Goal: Task Accomplishment & Management: Manage account settings

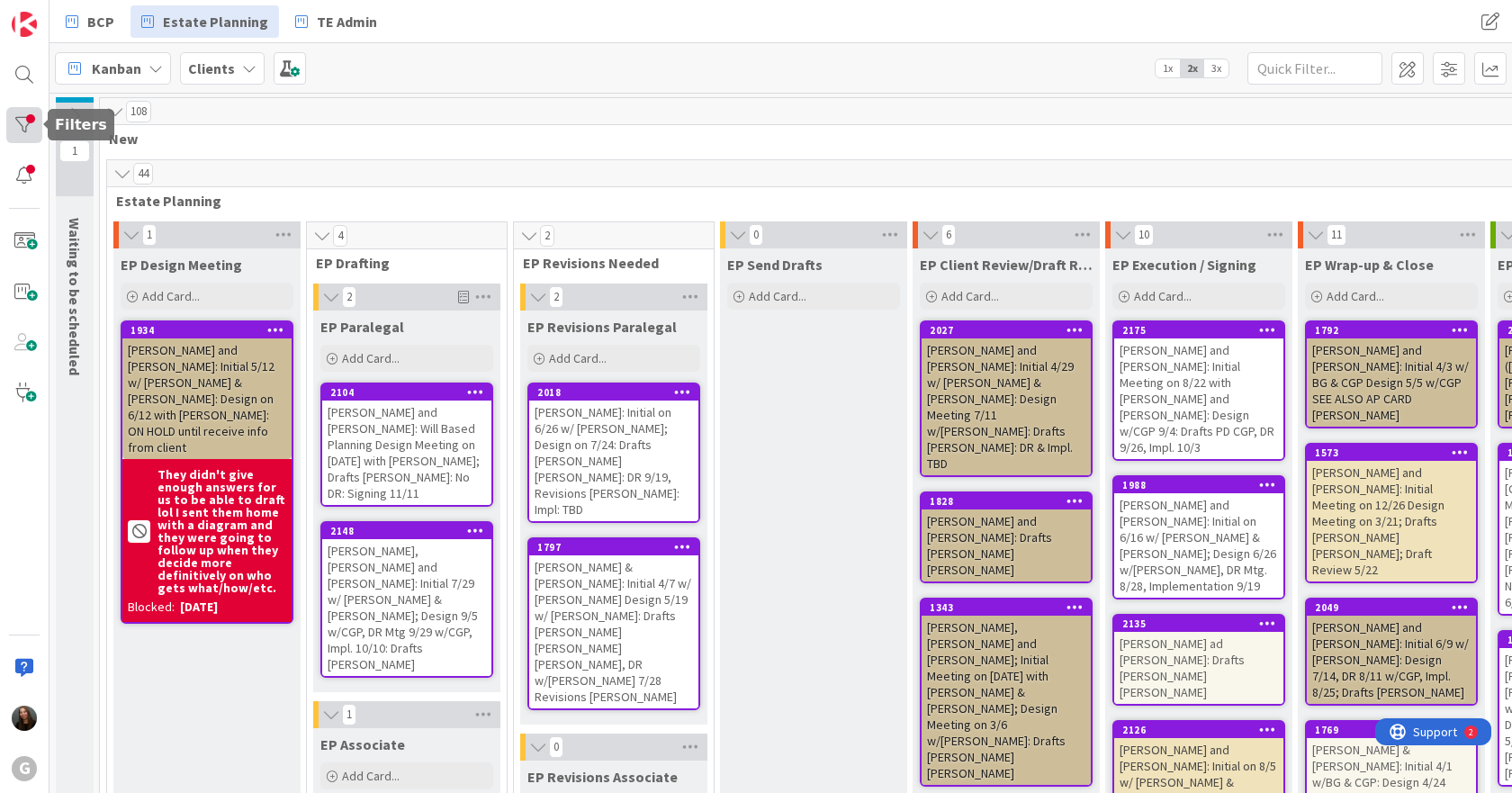
click at [35, 145] on div "G" at bounding box center [24, 396] width 50 height 793
click at [33, 122] on div at bounding box center [23, 124] width 36 height 36
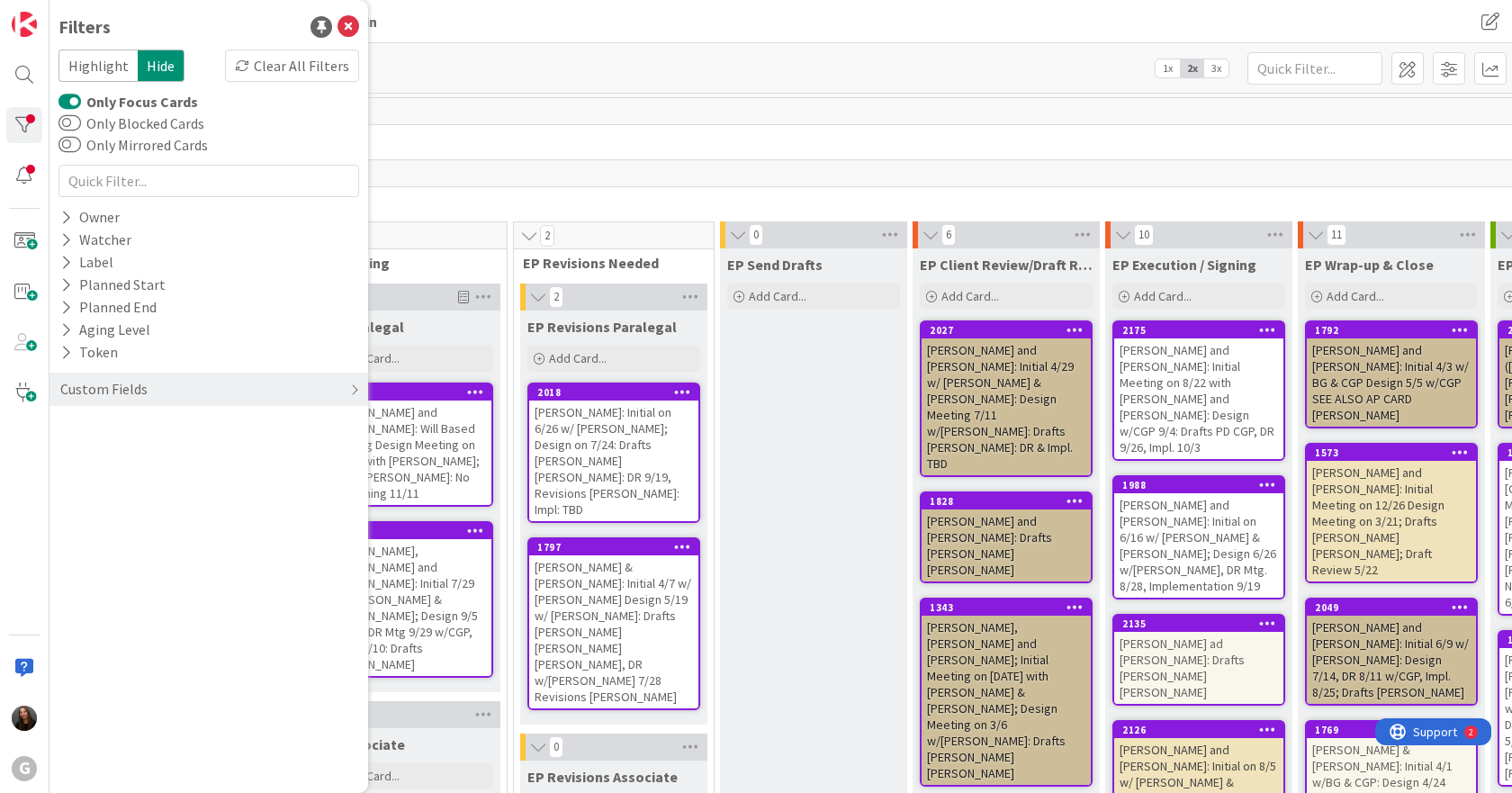
click at [113, 101] on label "Only Focus Cards" at bounding box center [128, 102] width 140 height 22
click at [81, 101] on button "Only Focus Cards" at bounding box center [69, 102] width 23 height 18
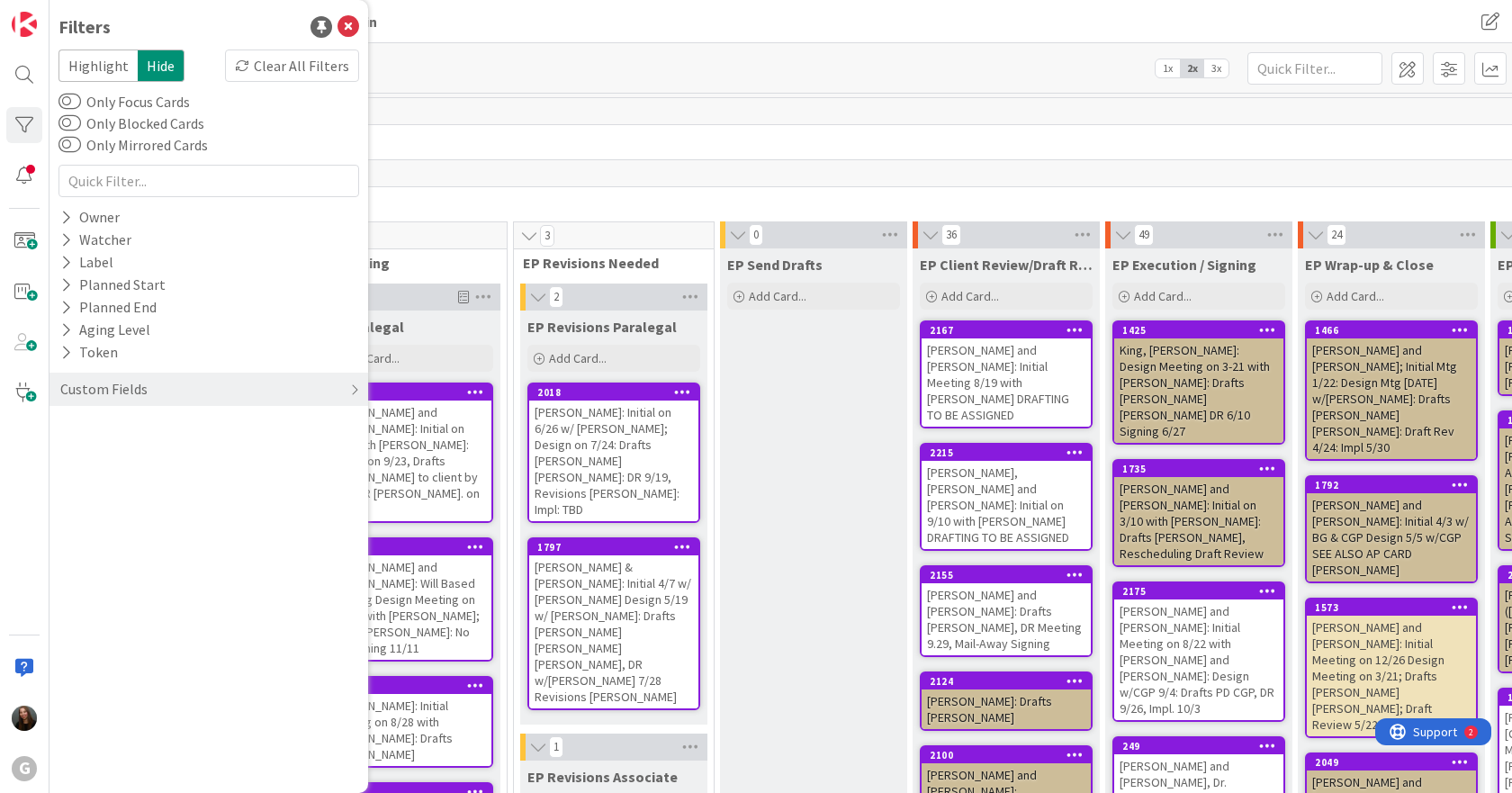
click at [500, 110] on div "448" at bounding box center [1013, 112] width 1827 height 27
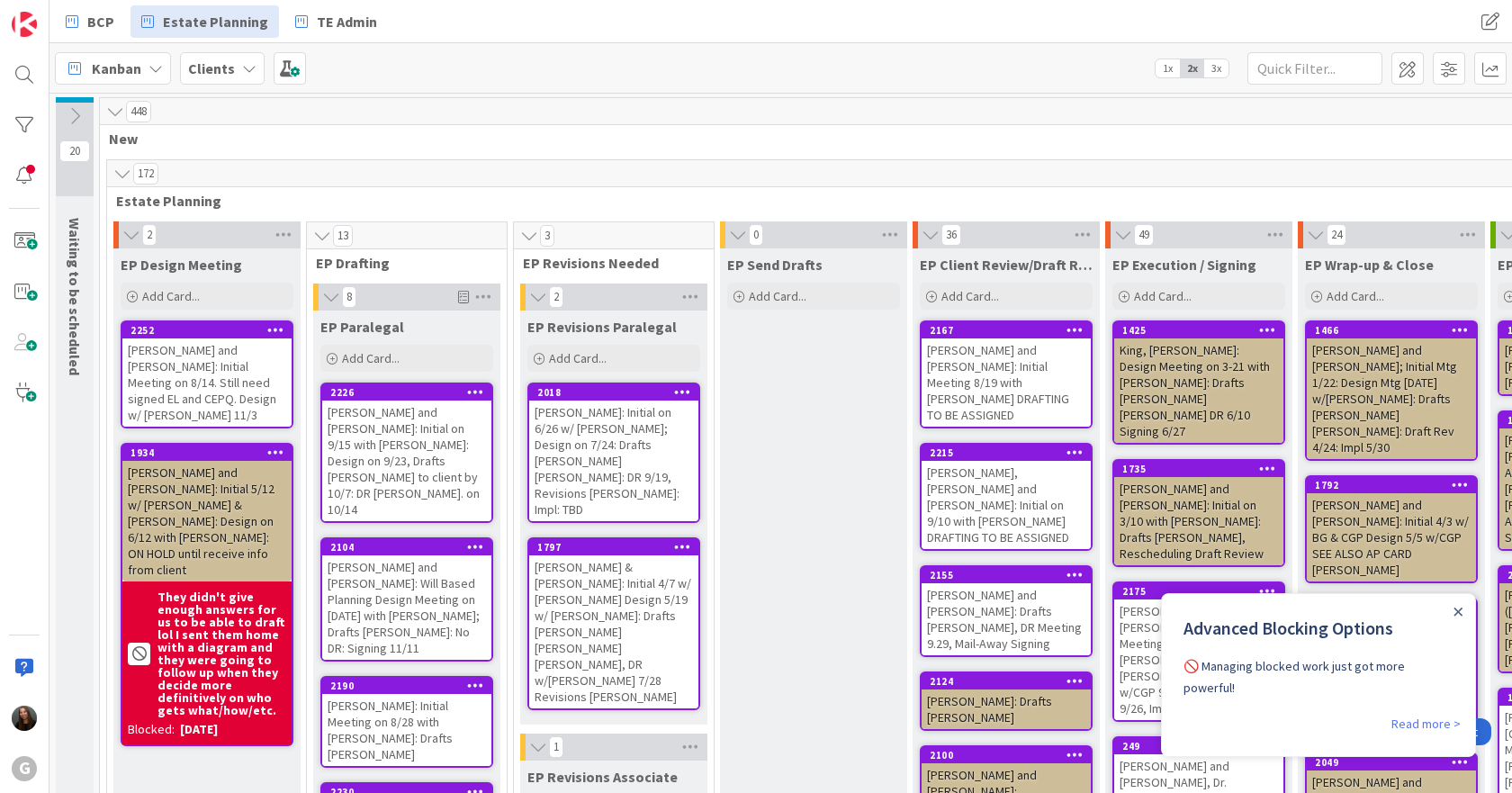
click at [187, 392] on div "[PERSON_NAME] and [PERSON_NAME]: Initial Meeting on 8/14. Still need signed EL …" at bounding box center [206, 383] width 169 height 88
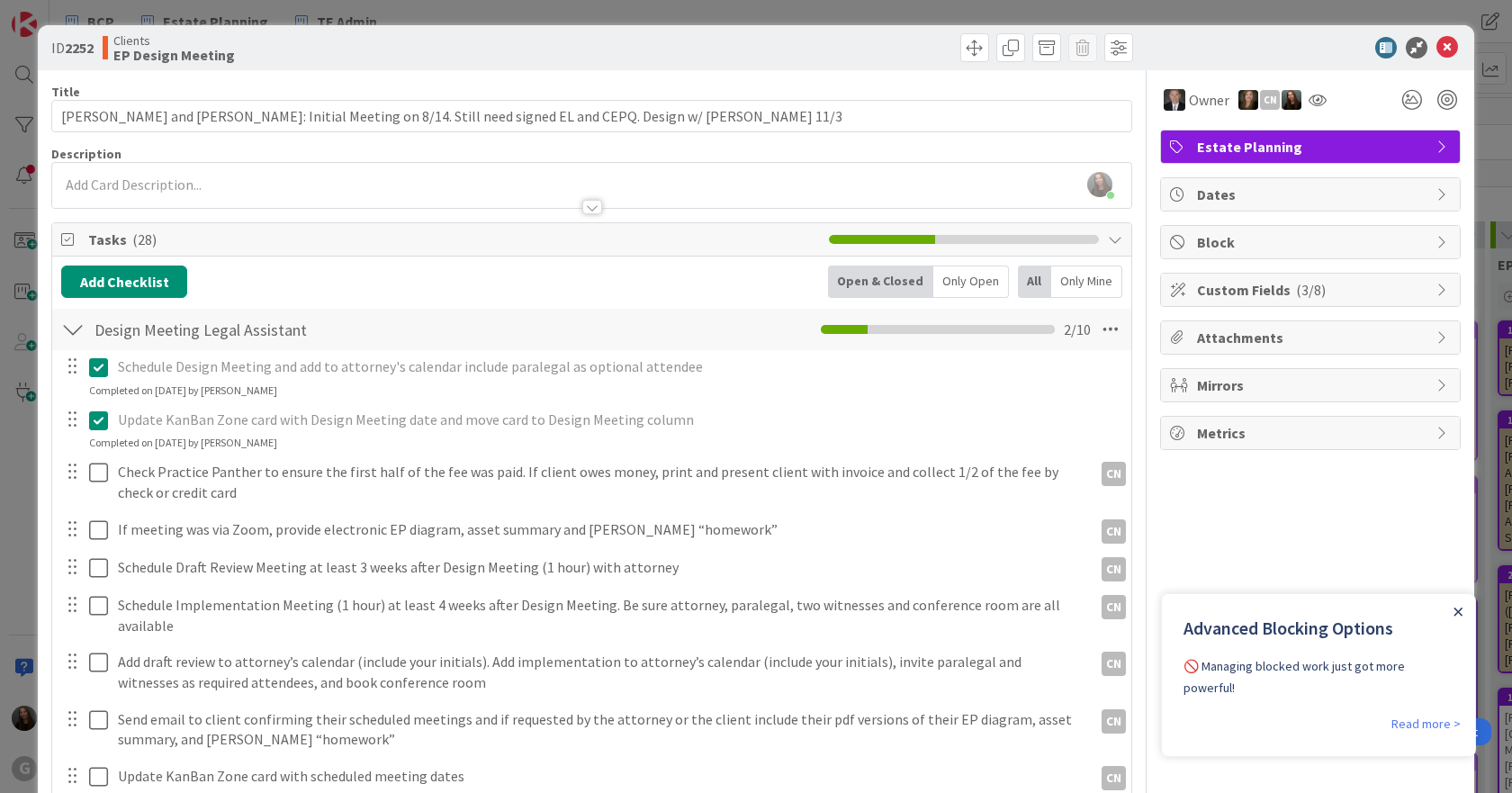
click at [1461, 609] on icon "Close Announcement" at bounding box center [1458, 612] width 8 height 8
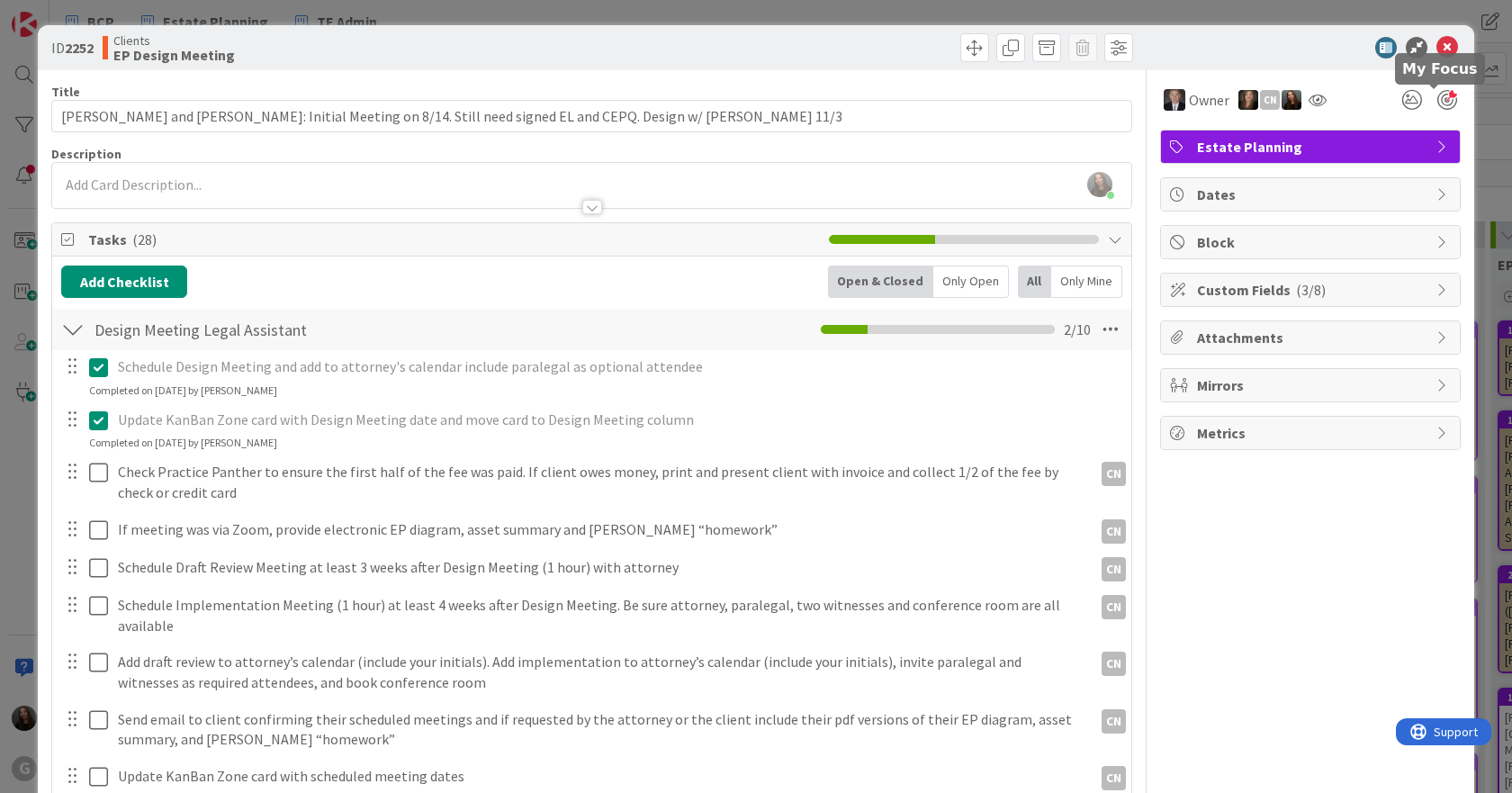
click at [1438, 96] on div at bounding box center [1447, 100] width 20 height 20
click at [1438, 40] on icon at bounding box center [1447, 48] width 22 height 22
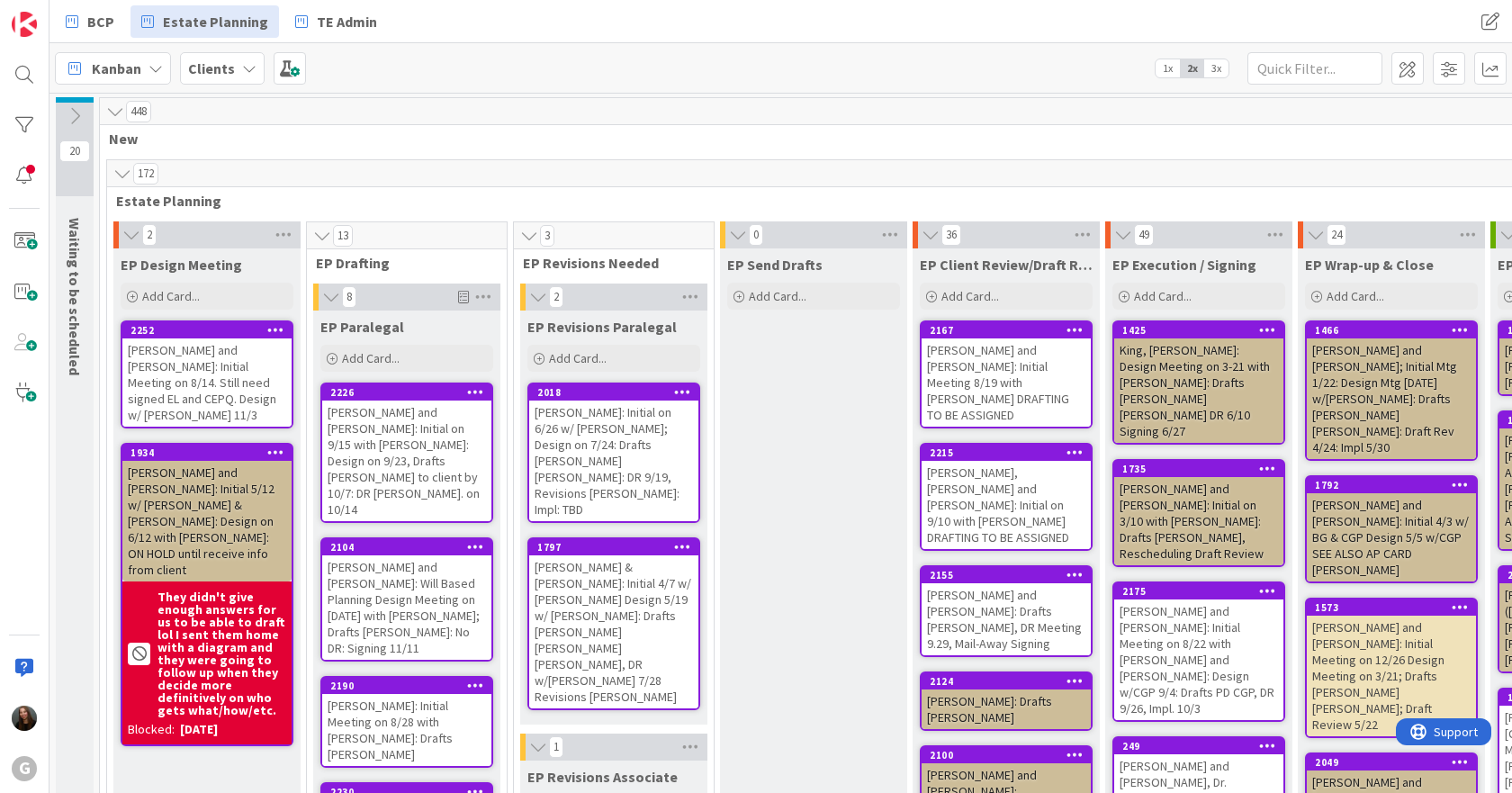
click at [444, 561] on div "[PERSON_NAME] and [PERSON_NAME]: Will Based Planning Design Meeting on [DATE] w…" at bounding box center [406, 607] width 169 height 105
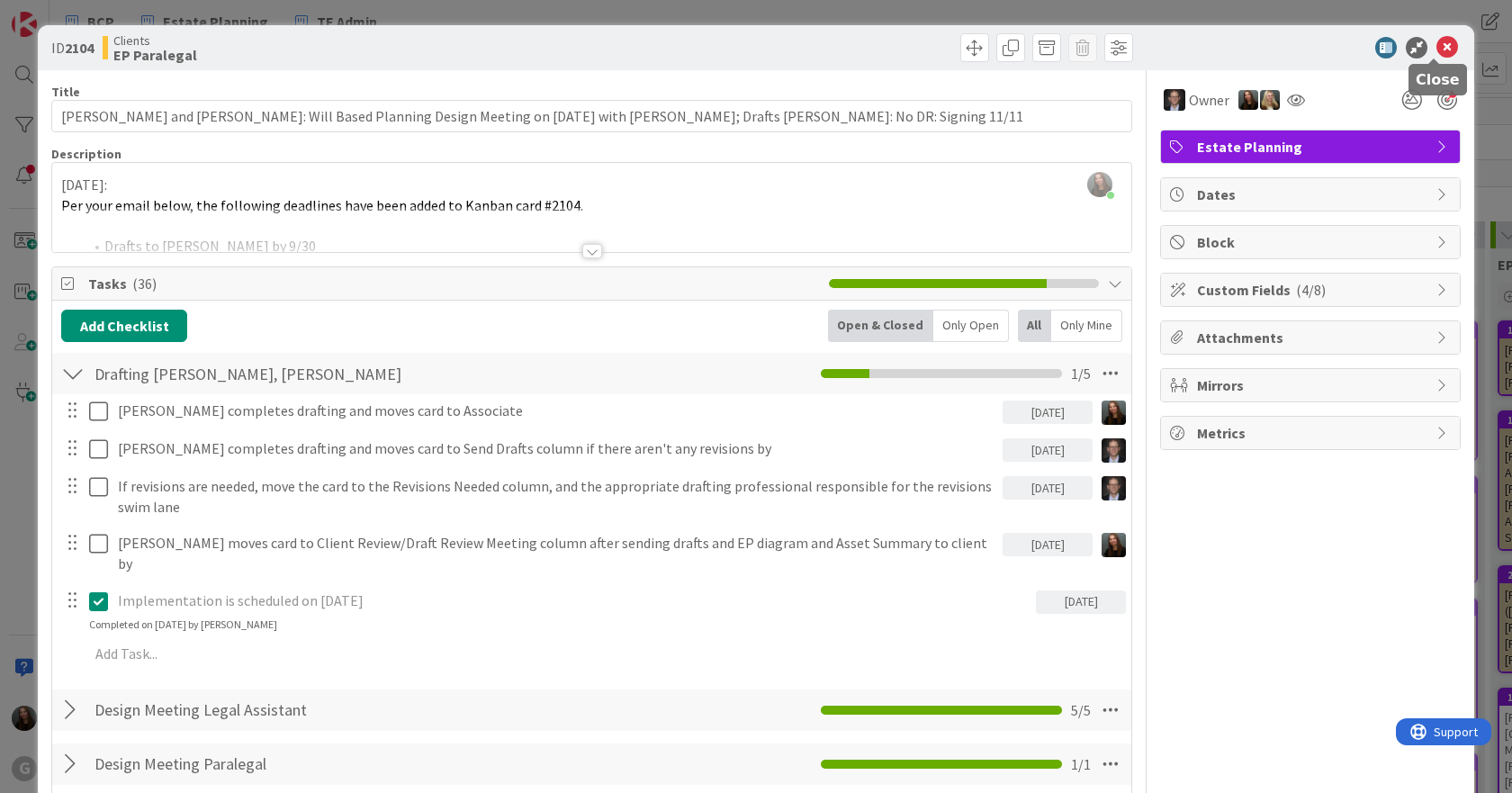
click at [1439, 51] on icon at bounding box center [1447, 48] width 22 height 22
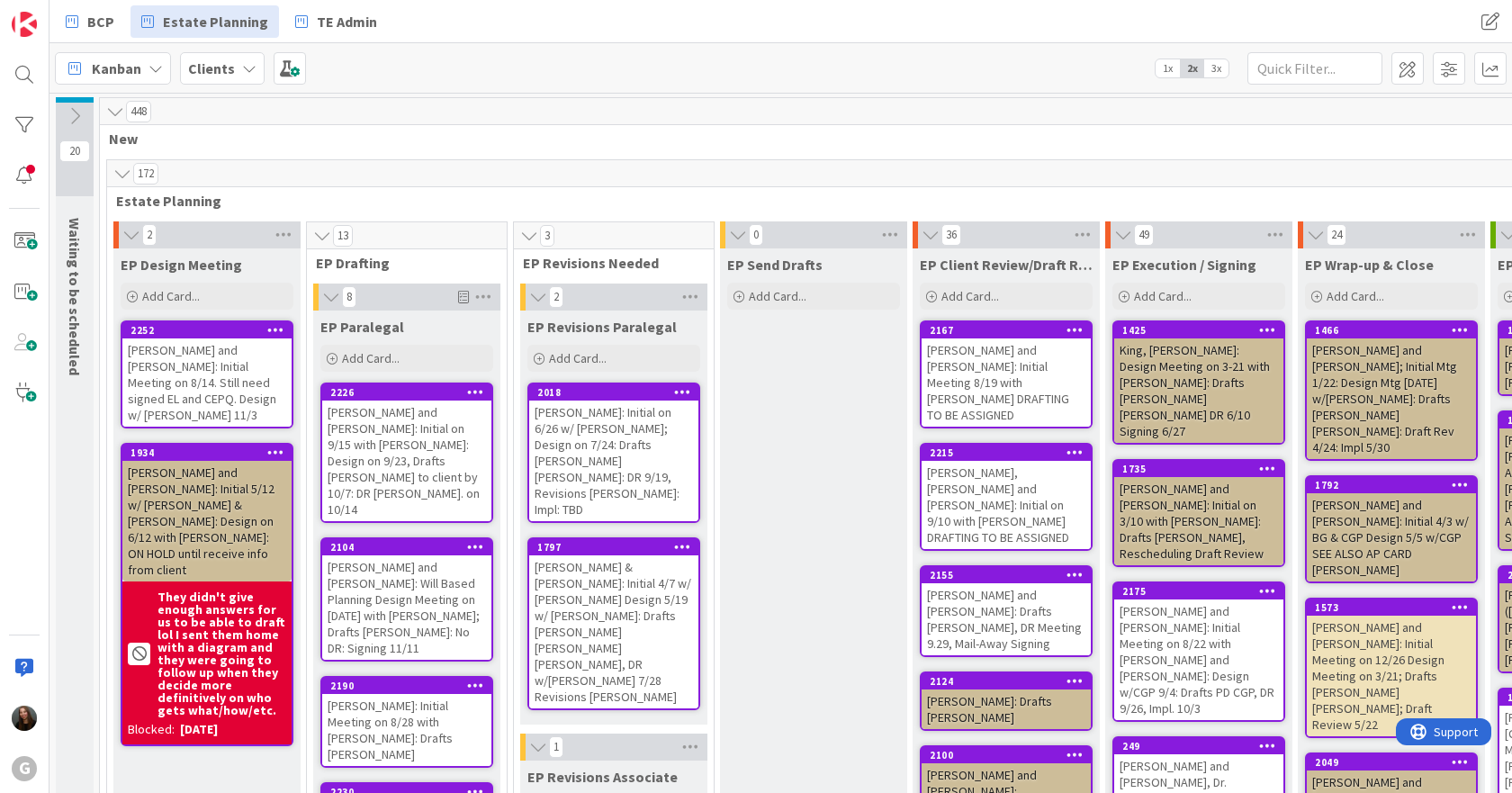
click at [472, 540] on icon at bounding box center [475, 546] width 17 height 13
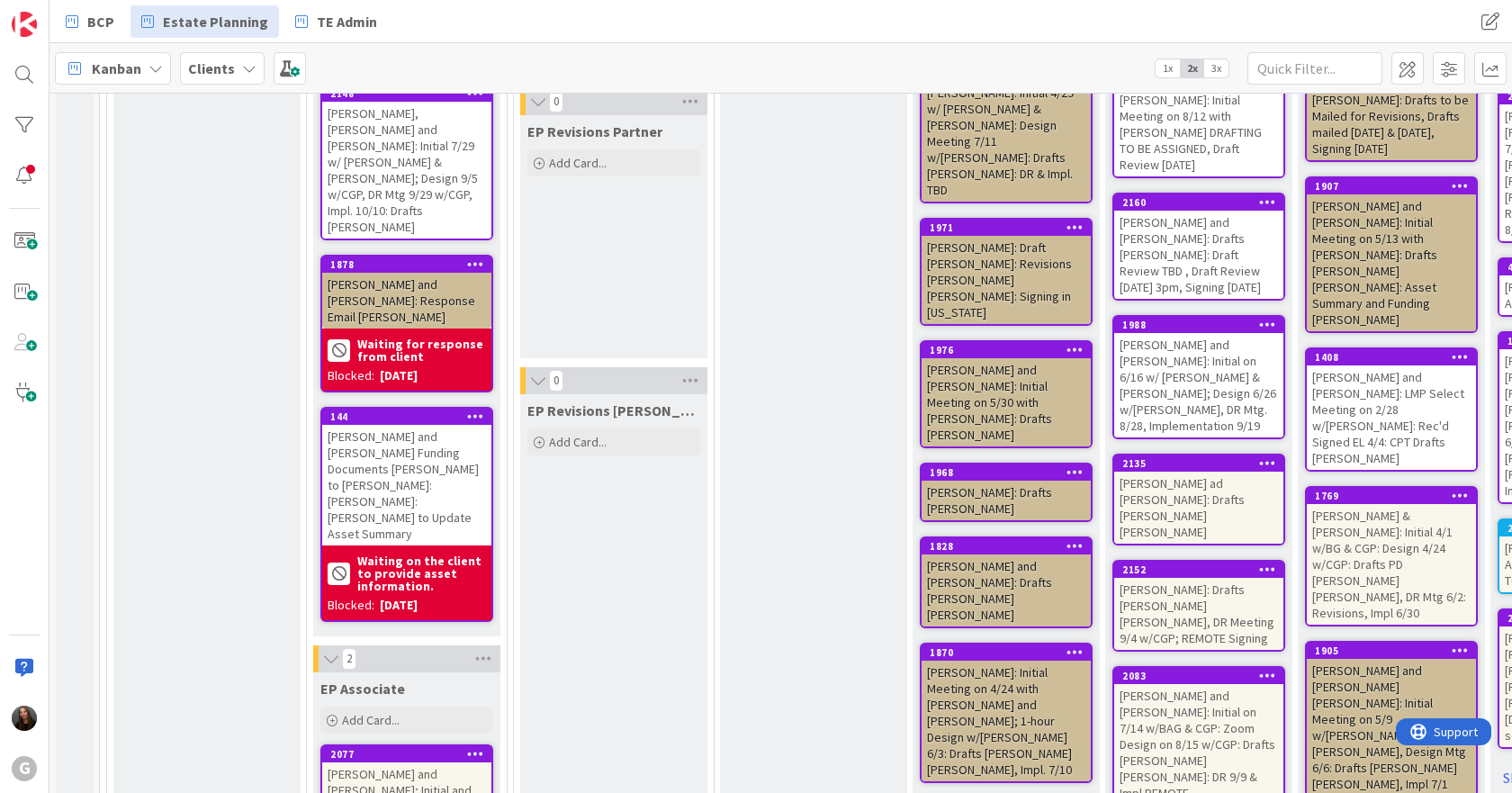
scroll to position [991, 0]
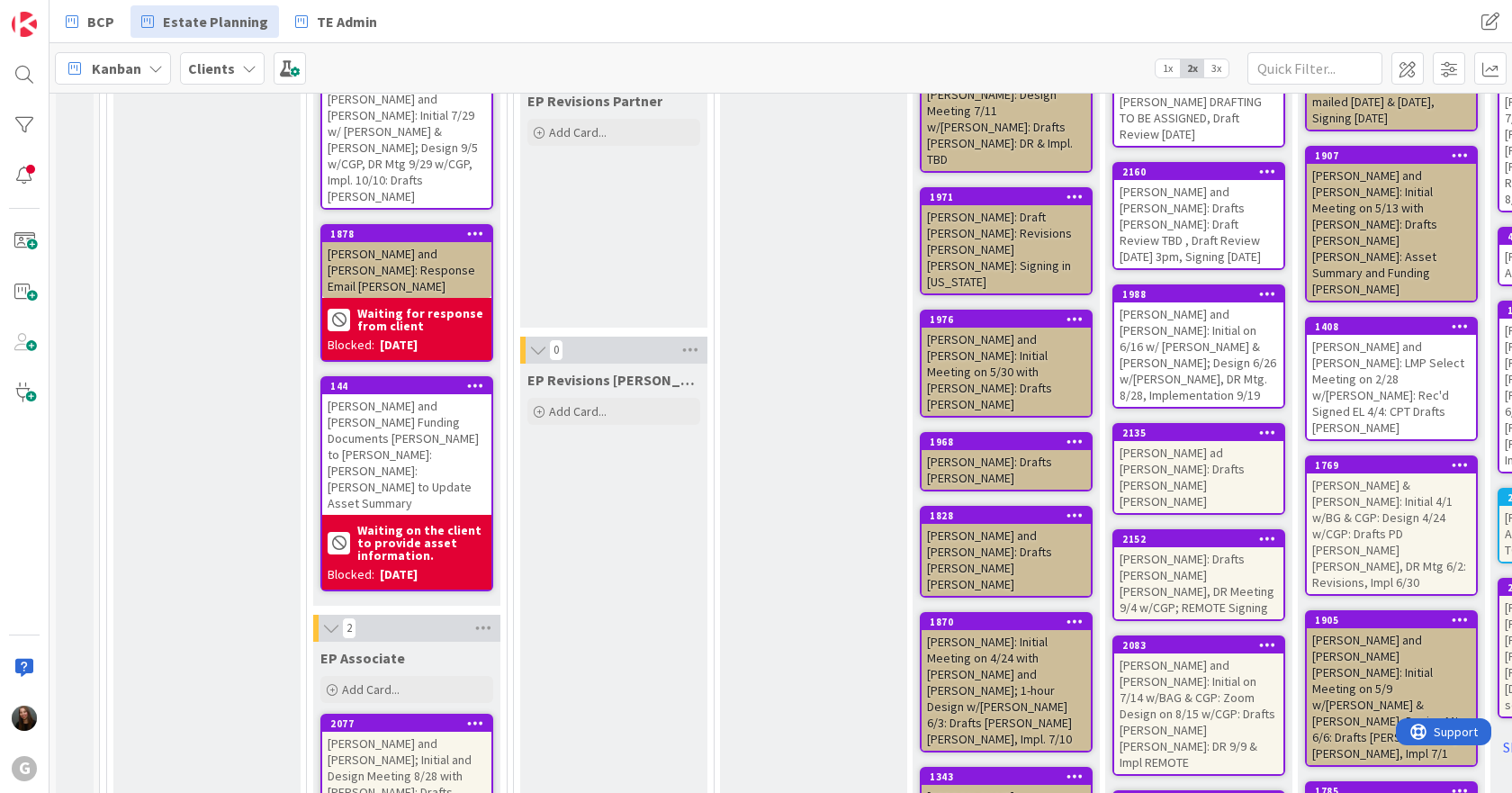
click at [420, 732] on div "[PERSON_NAME] and [PERSON_NAME]; Initial and Design Meeting 8/28 with [PERSON_N…" at bounding box center [406, 792] width 169 height 120
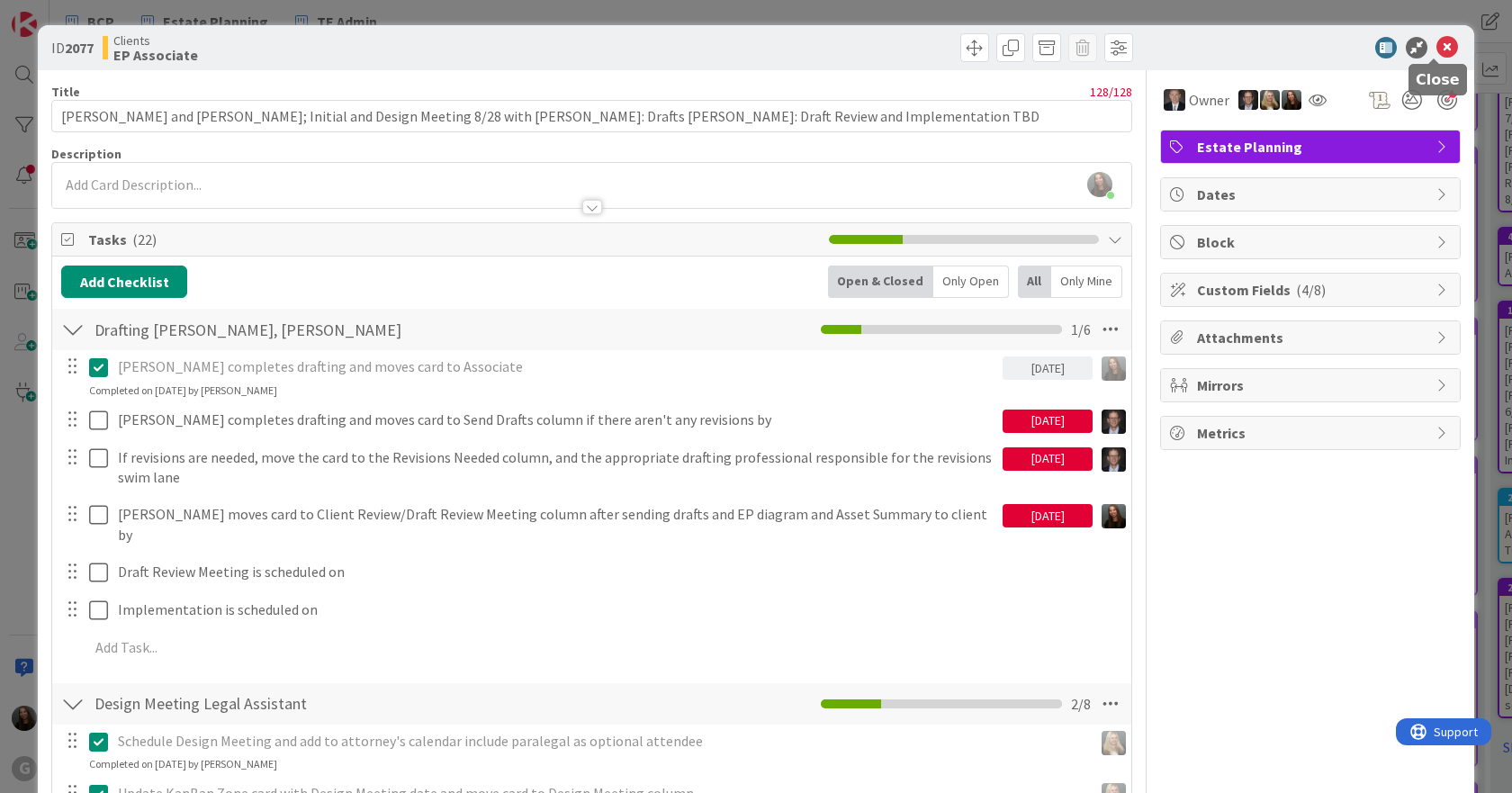
click at [1437, 51] on icon at bounding box center [1447, 48] width 22 height 22
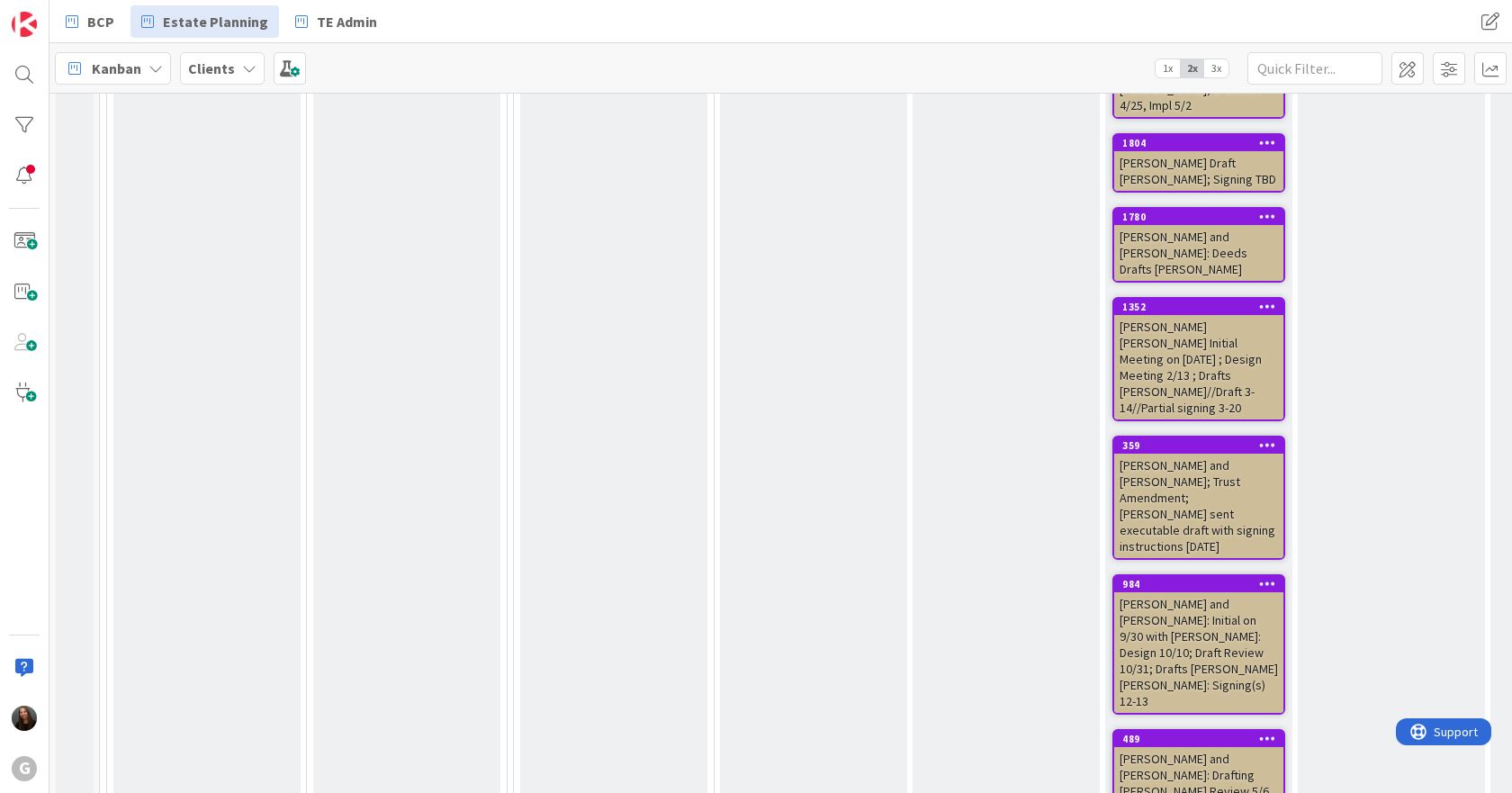
scroll to position [5762, 0]
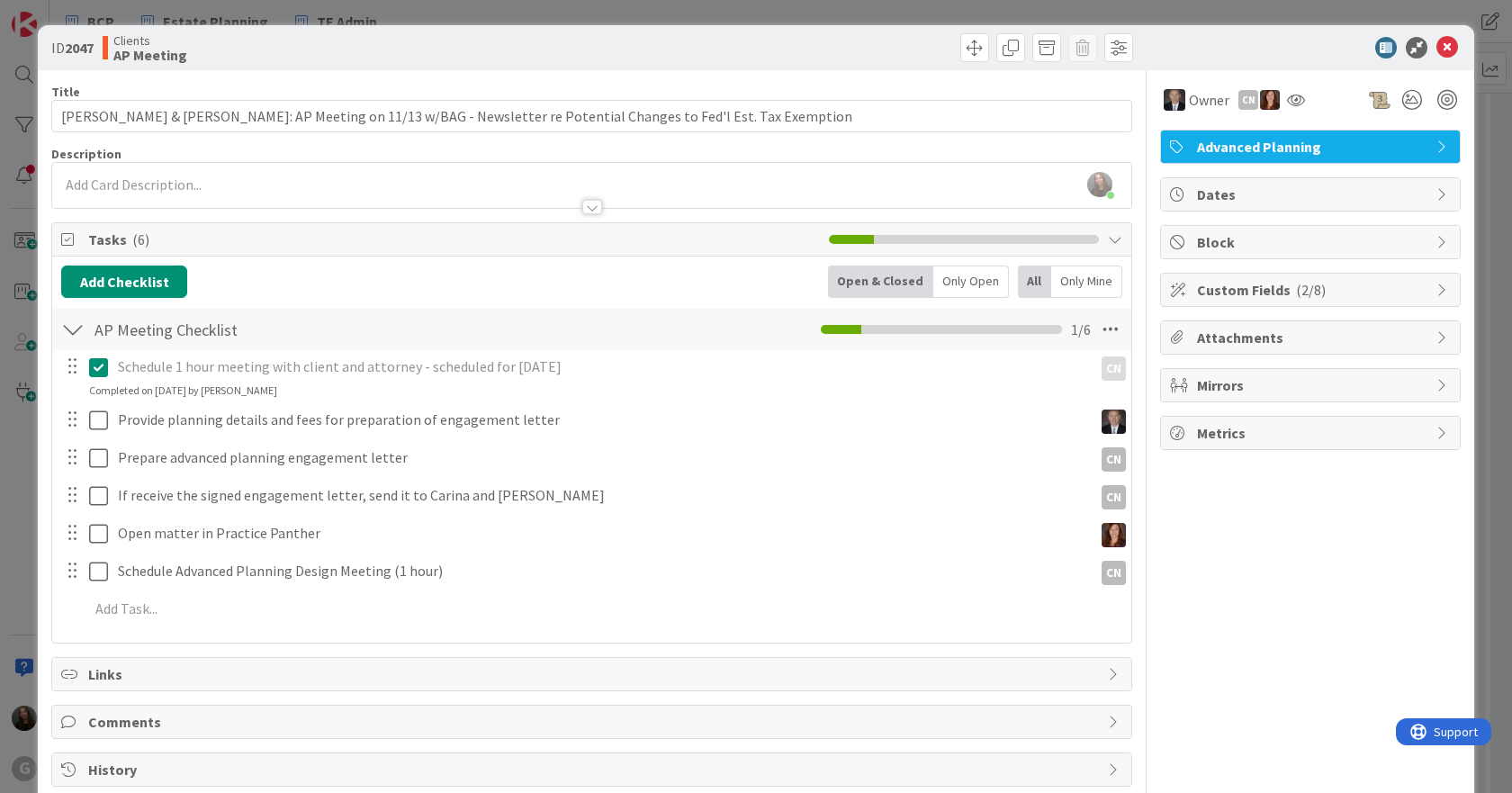
click at [1437, 45] on icon at bounding box center [1447, 48] width 22 height 22
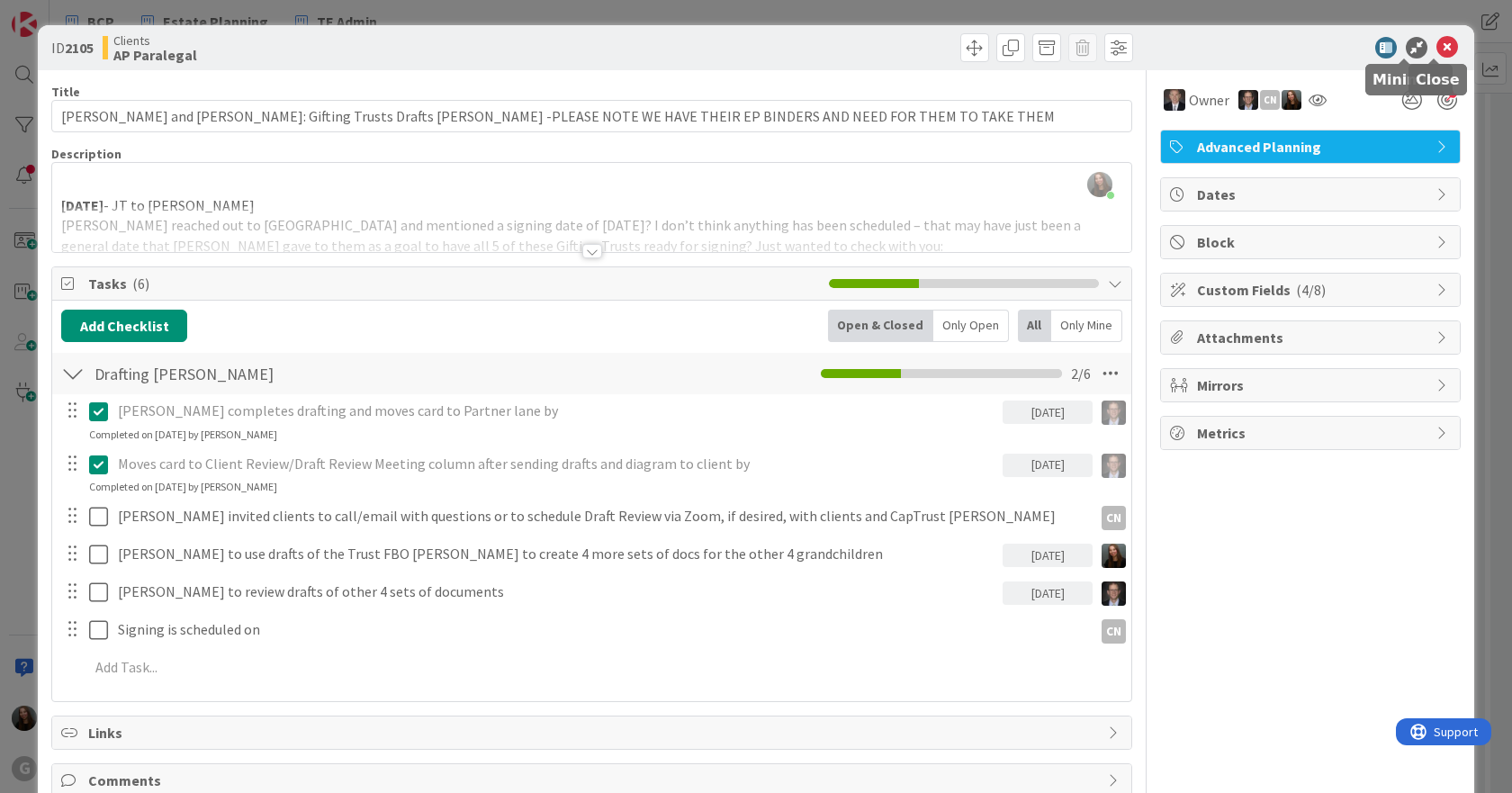
click at [1438, 50] on icon at bounding box center [1447, 48] width 22 height 22
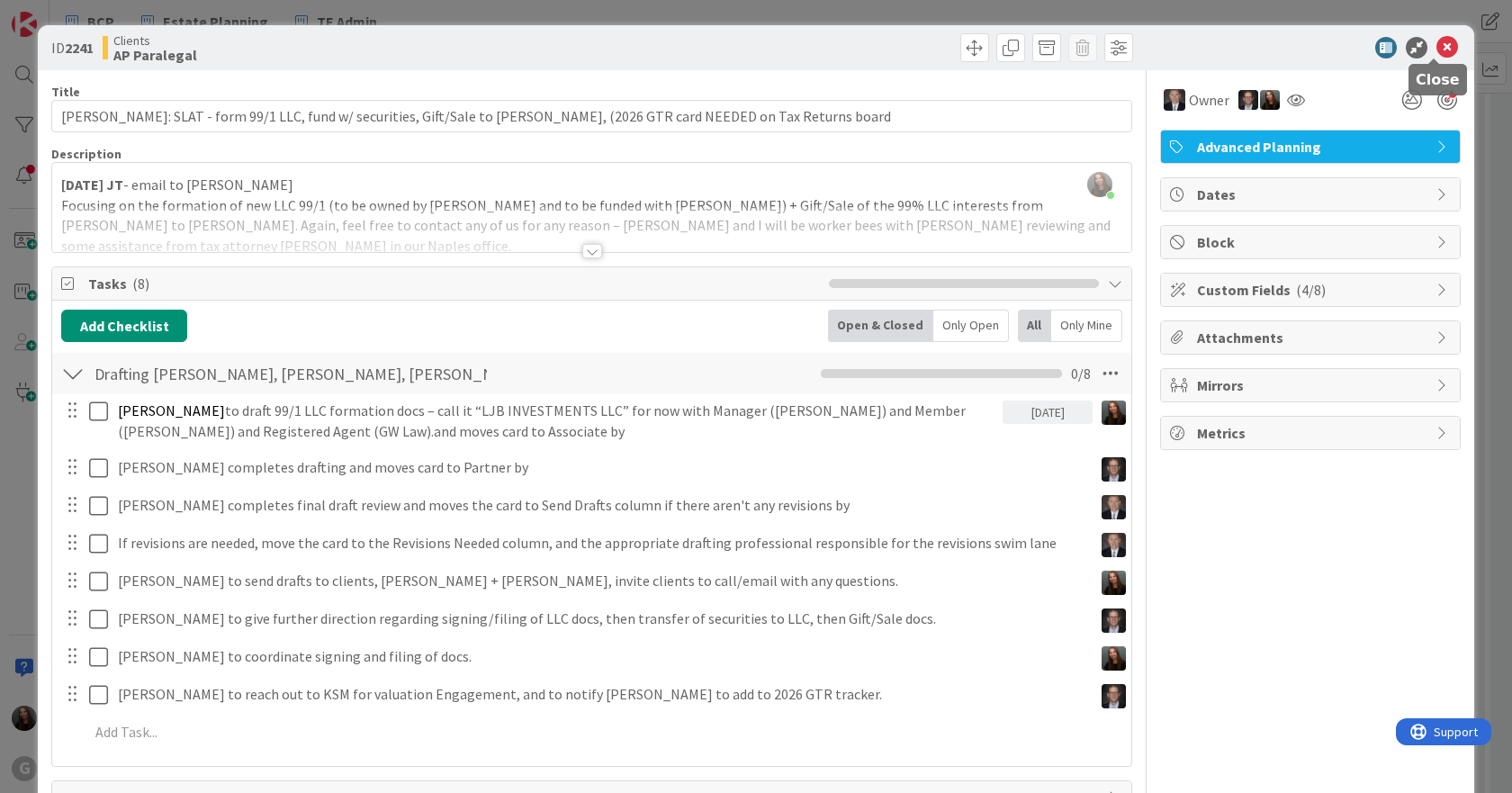
click at [1437, 50] on icon at bounding box center [1447, 48] width 22 height 22
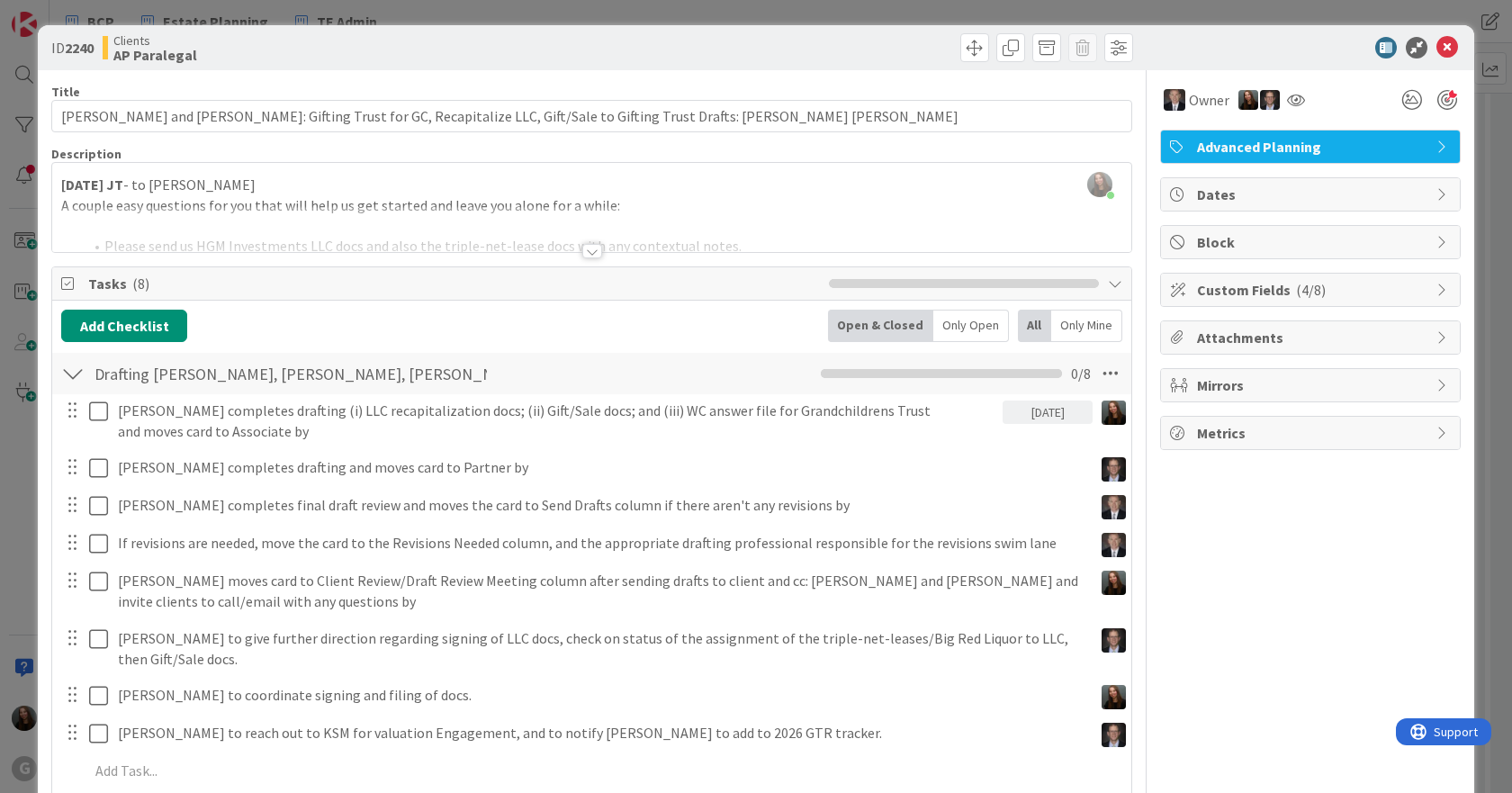
click at [1429, 61] on div "ID 2240 Clients AP Paralegal" at bounding box center [756, 48] width 1437 height 45
click at [1437, 52] on icon at bounding box center [1447, 48] width 22 height 22
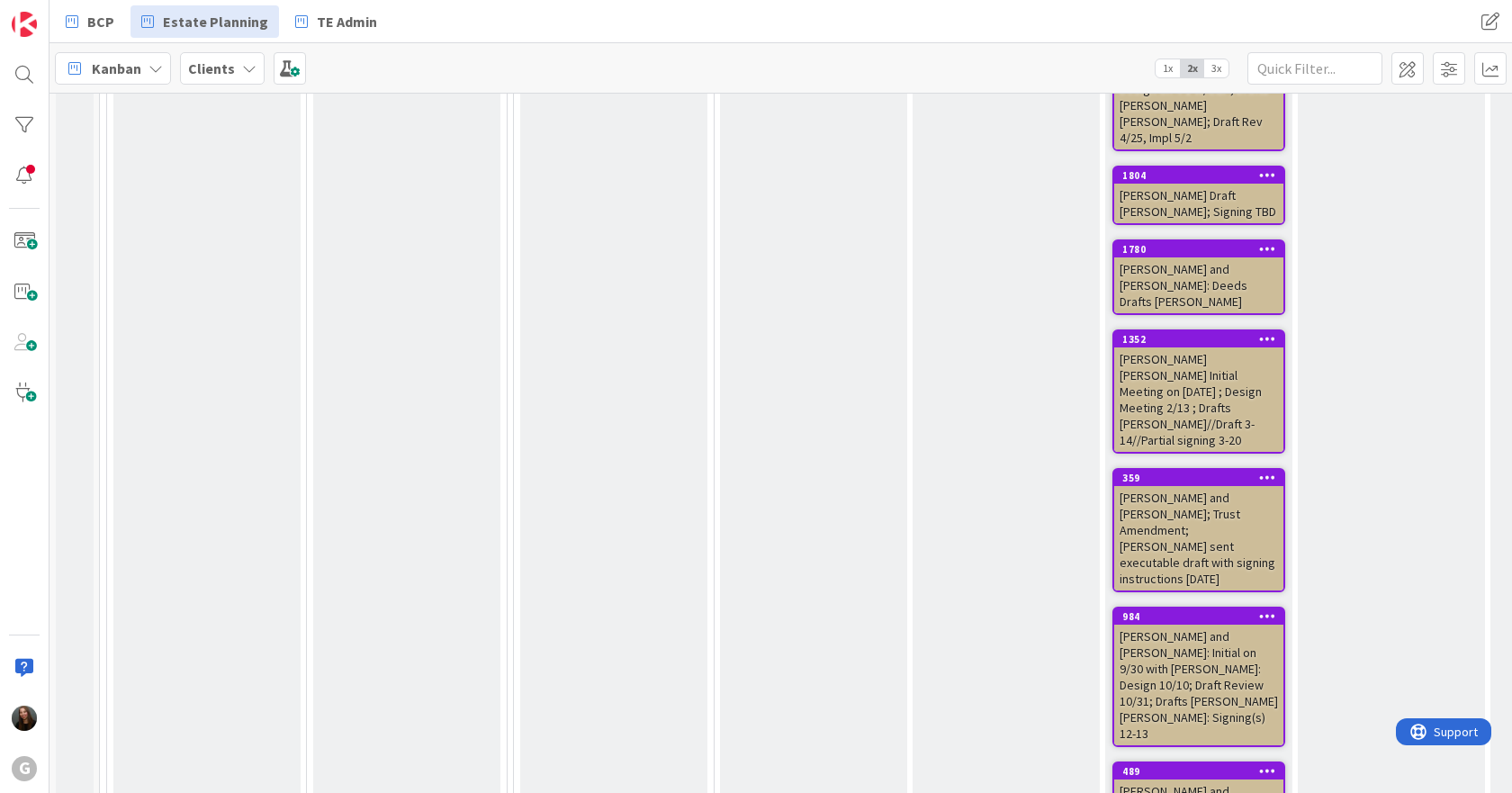
scroll to position [5672, 0]
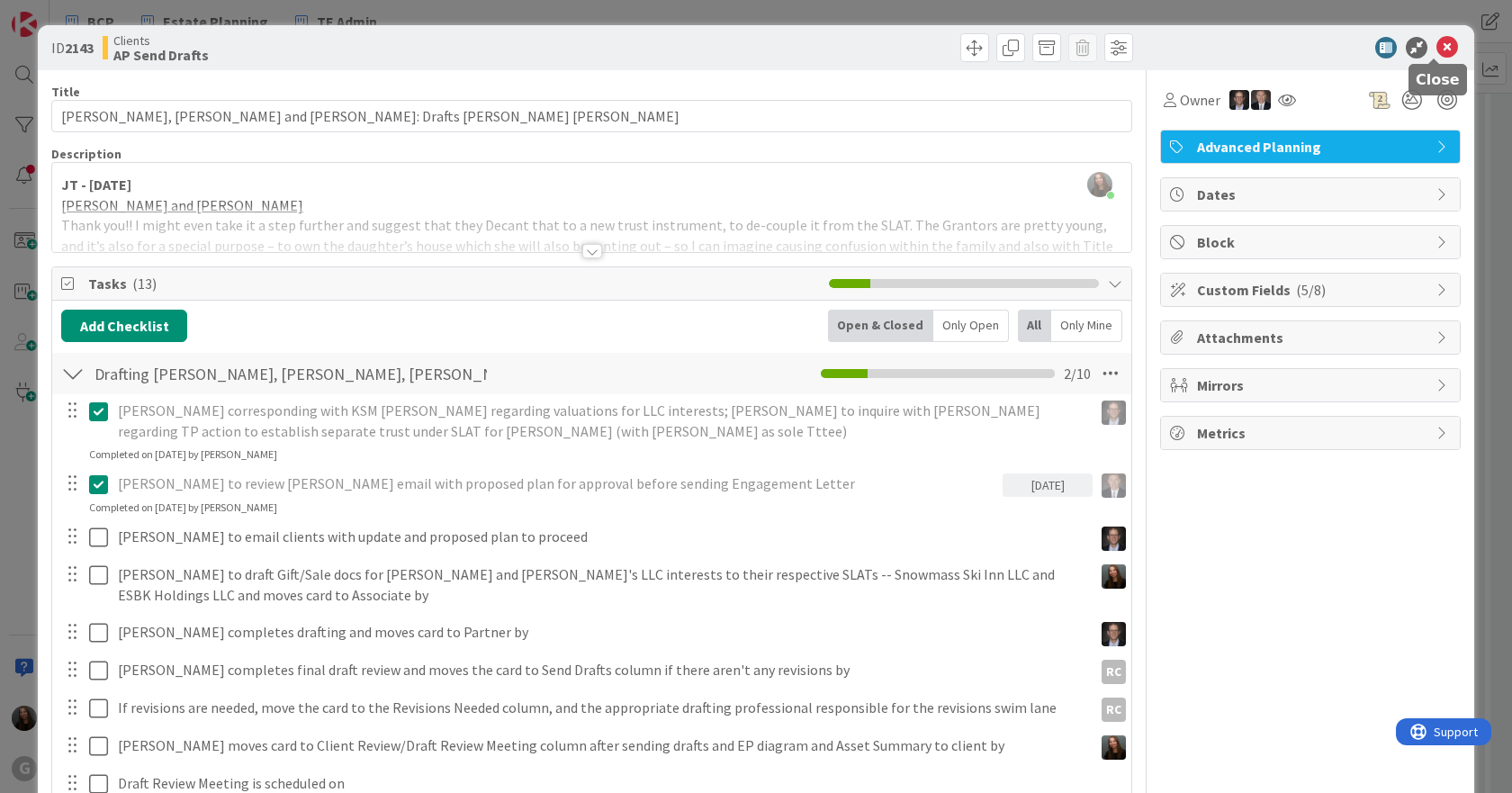
click at [1437, 44] on icon at bounding box center [1447, 48] width 22 height 22
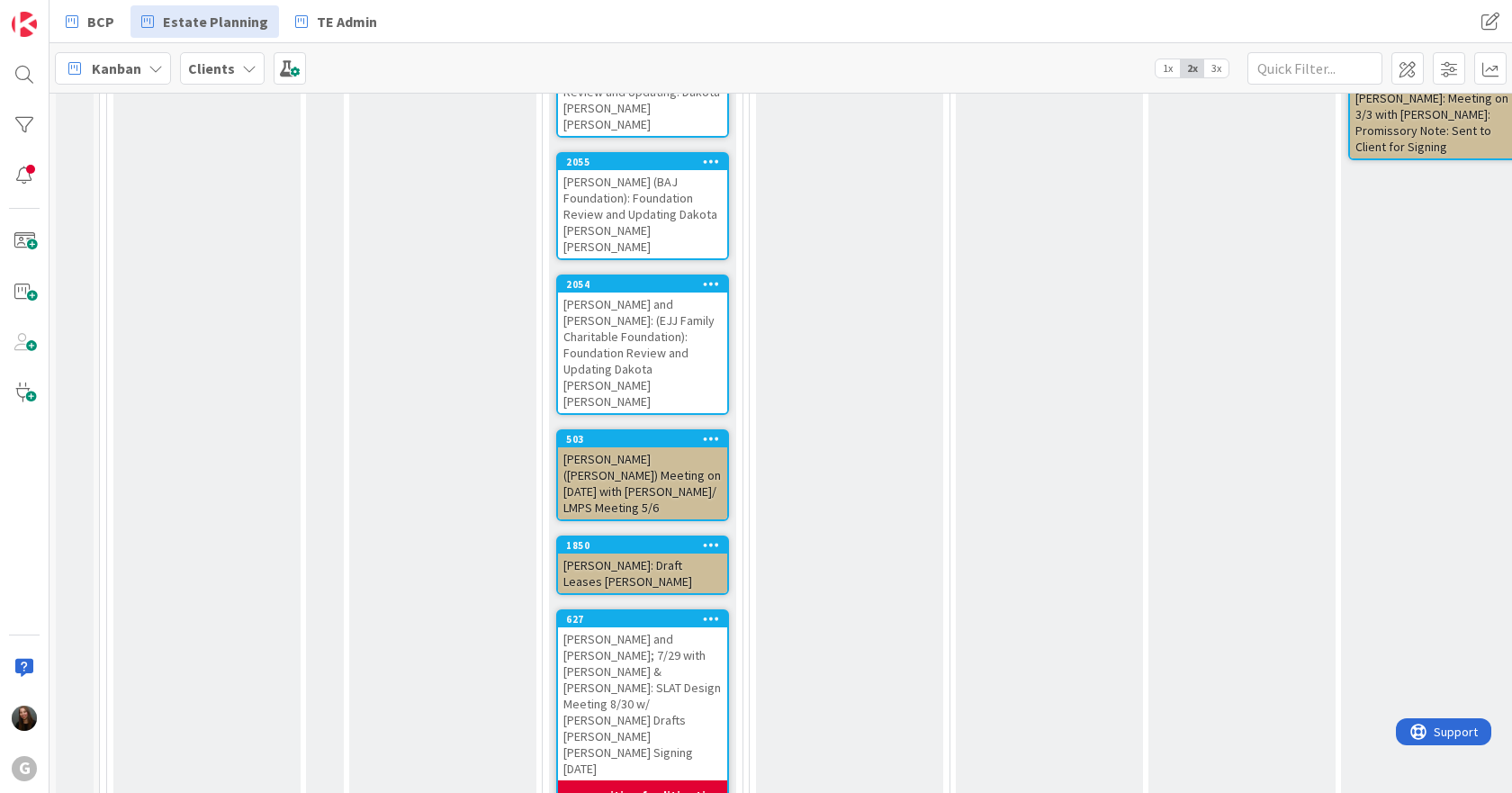
scroll to position [10354, 0]
